Goal: Task Accomplishment & Management: Use online tool/utility

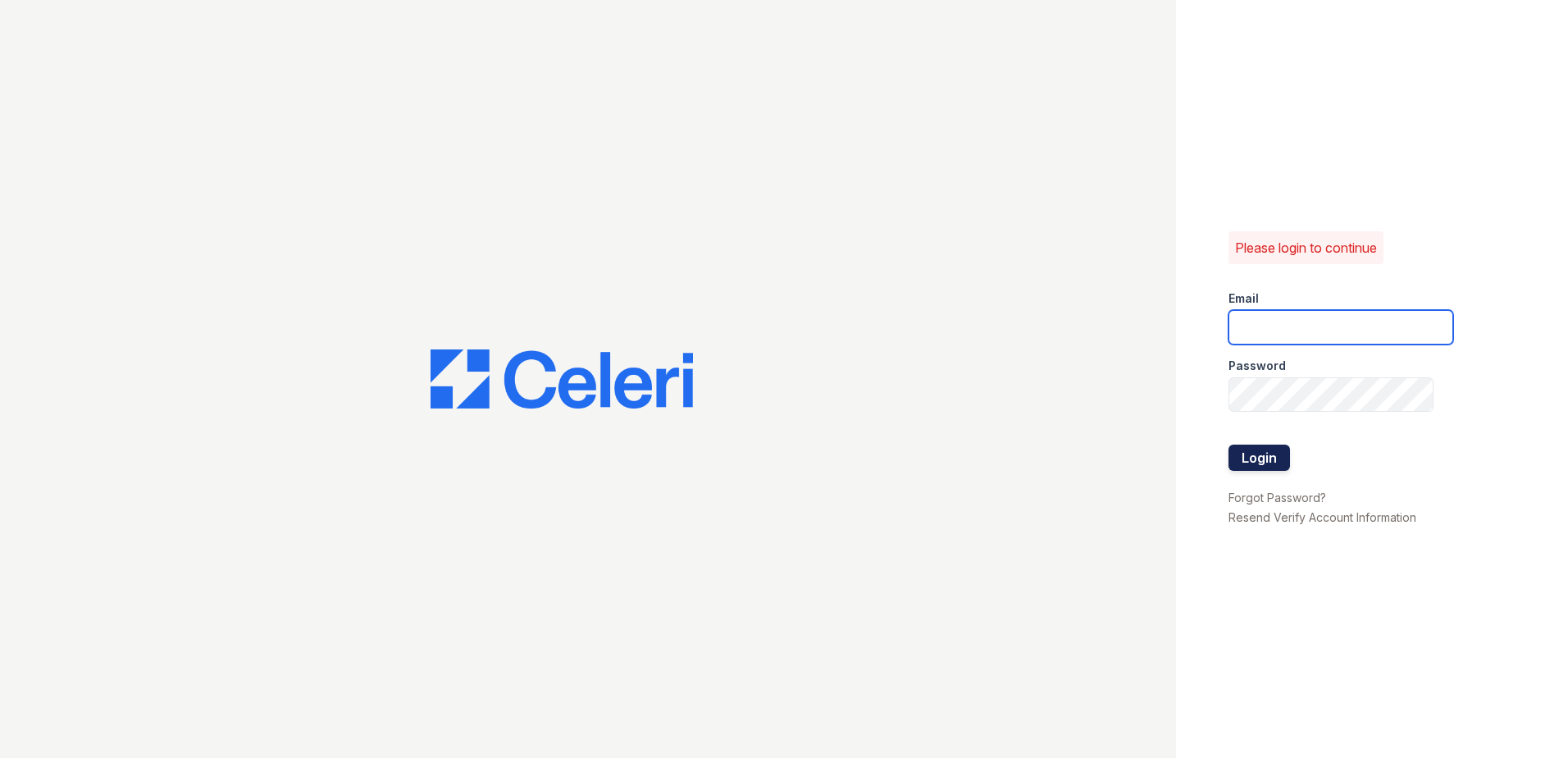
type input "[EMAIL_ADDRESS][DOMAIN_NAME]"
click at [1271, 456] on button "Login" at bounding box center [1258, 457] width 61 height 26
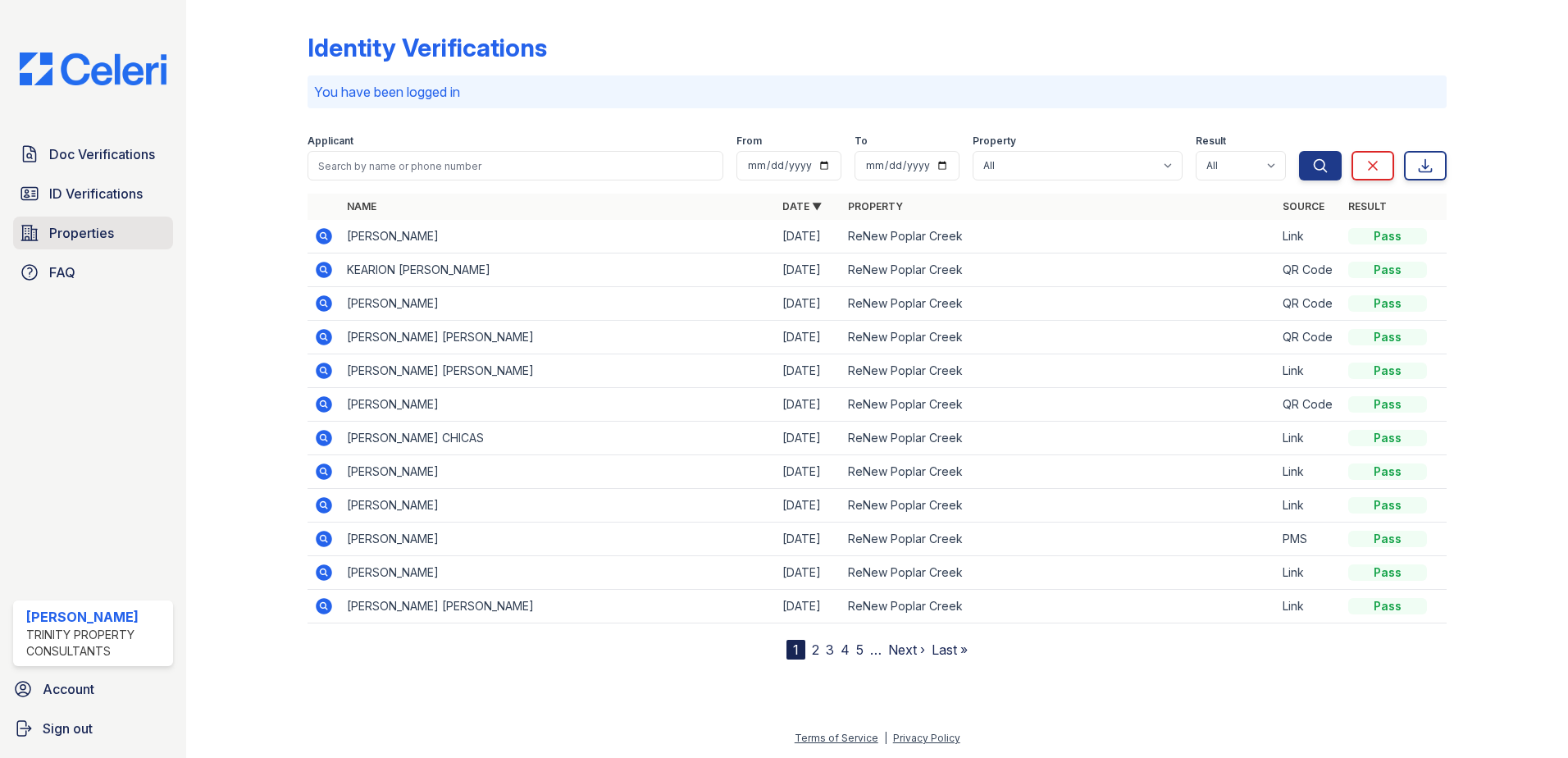
click at [98, 226] on span "Properties" at bounding box center [81, 232] width 65 height 19
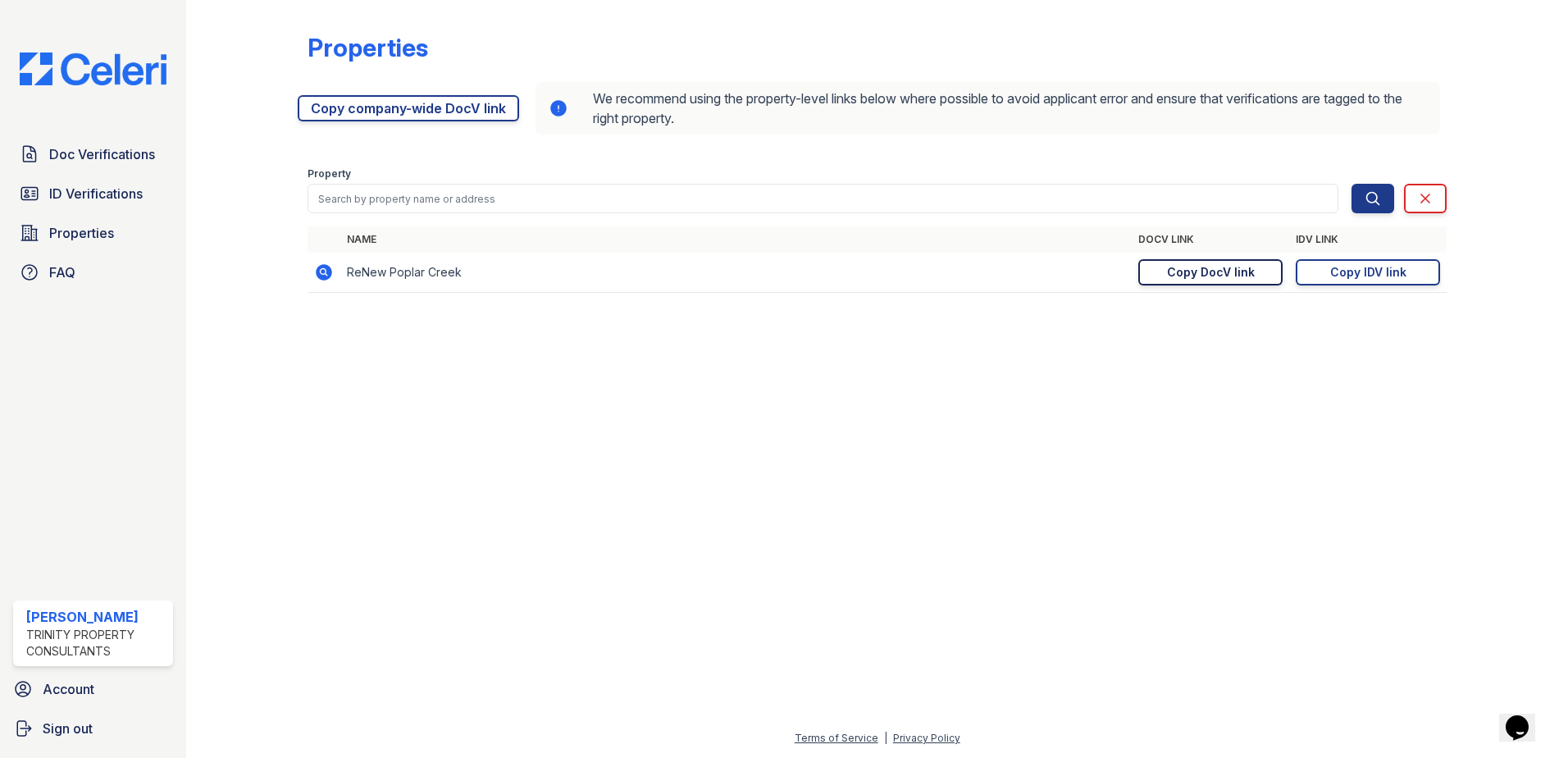
click at [1202, 276] on div "Copy DocV link" at bounding box center [1210, 272] width 87 height 16
click at [101, 432] on div "Doc Verifications ID Verifications Properties FAQ Zuleika Reyes Trinity Propert…" at bounding box center [93, 379] width 186 height 758
click at [1239, 268] on div "Copy DocV link" at bounding box center [1210, 272] width 87 height 16
click at [1353, 278] on div "Copy IDV link" at bounding box center [1368, 272] width 77 height 16
